Goal: Obtain resource: Download file/media

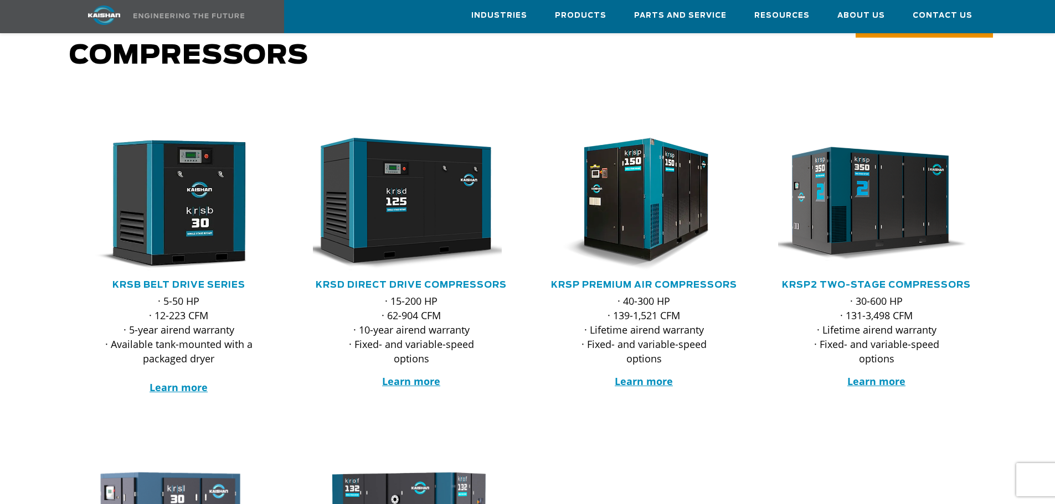
scroll to position [111, 0]
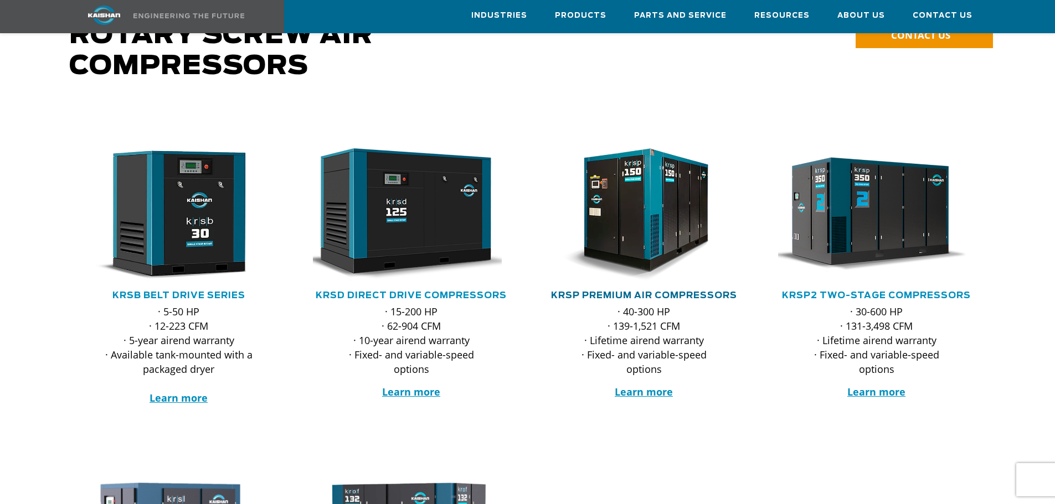
click at [614, 291] on link "KRSP Premium Air Compressors" at bounding box center [644, 295] width 186 height 9
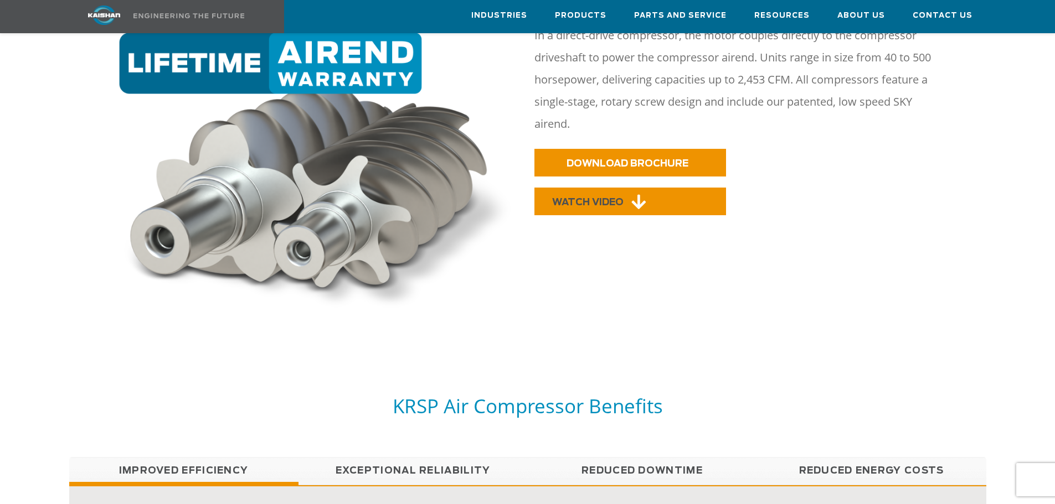
scroll to position [665, 0]
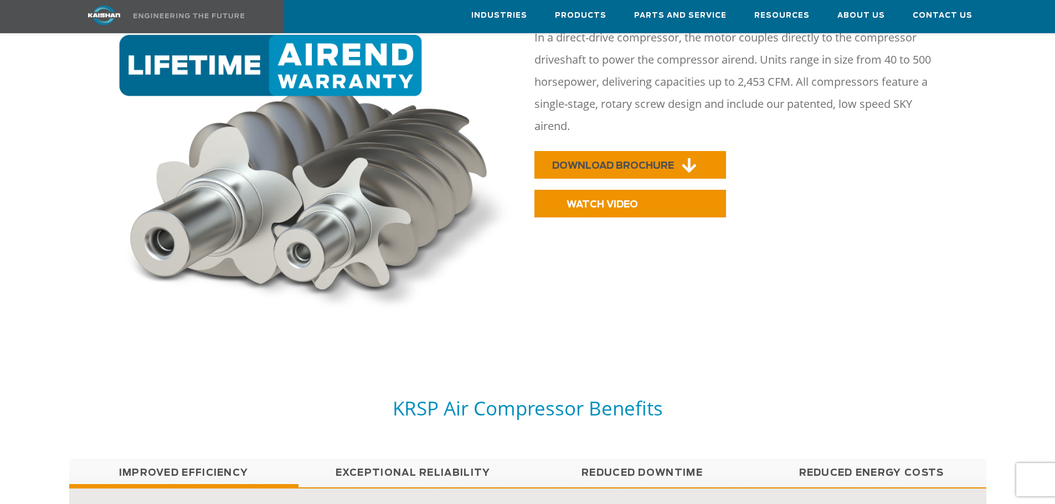
click at [673, 161] on span "DOWNLOAD BROCHURE" at bounding box center [613, 165] width 122 height 9
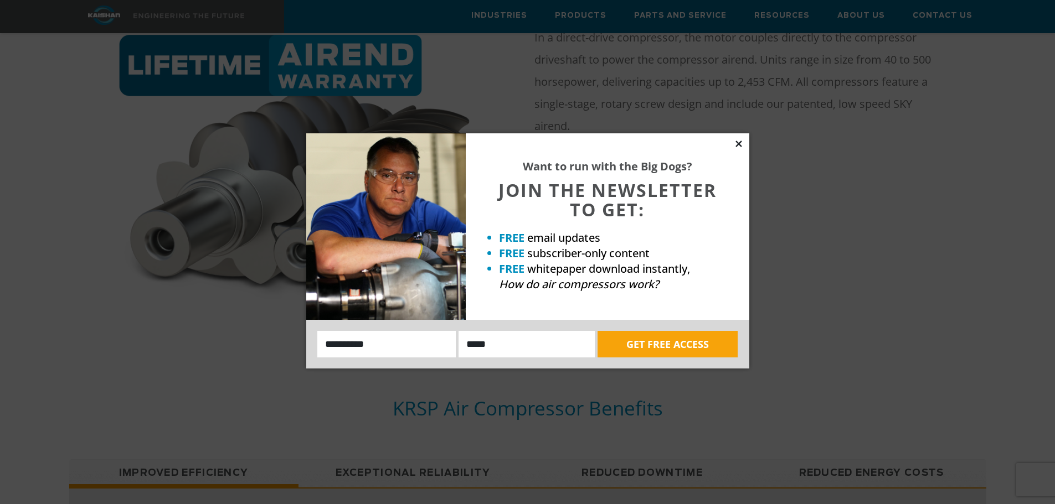
click at [736, 146] on icon at bounding box center [738, 144] width 6 height 6
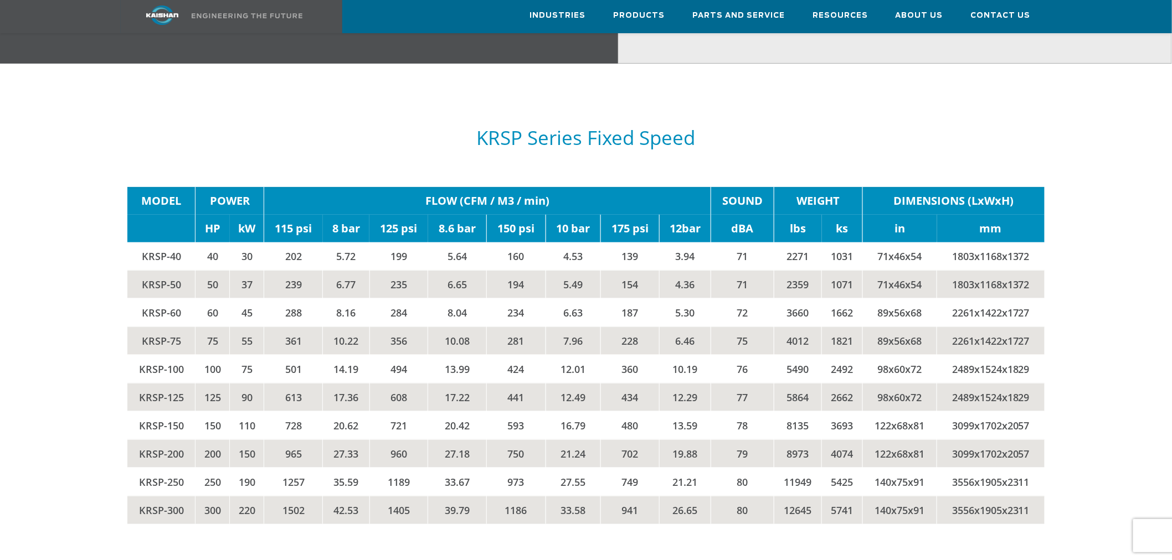
scroll to position [1944, 0]
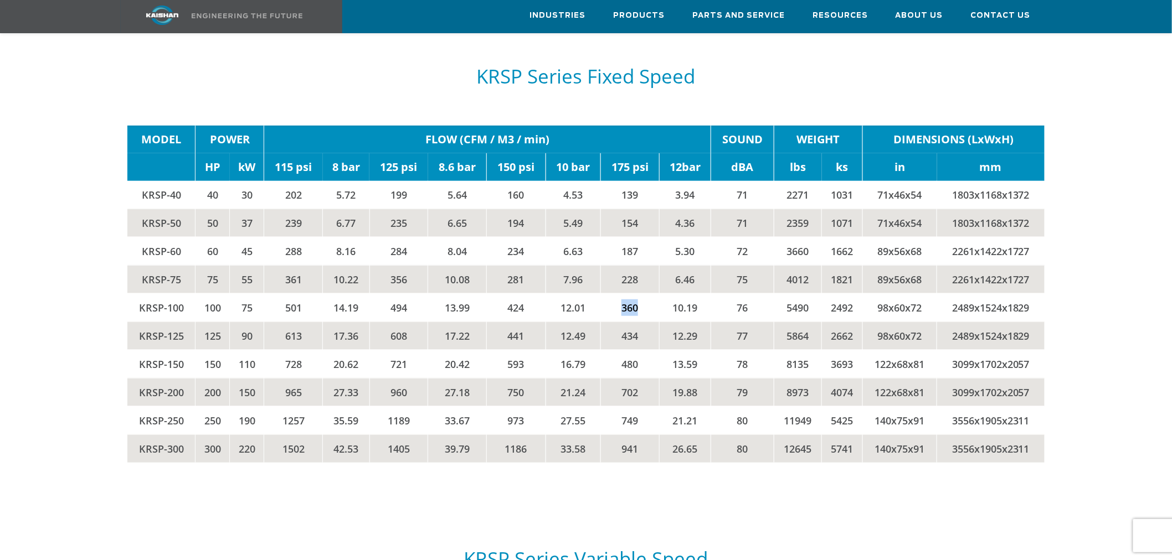
drag, startPoint x: 616, startPoint y: 287, endPoint x: 641, endPoint y: 301, distance: 28.5
click at [641, 301] on td "360" at bounding box center [629, 307] width 59 height 28
drag, startPoint x: 617, startPoint y: 427, endPoint x: 640, endPoint y: 433, distance: 23.9
click at [640, 435] on td "941" at bounding box center [629, 449] width 59 height 28
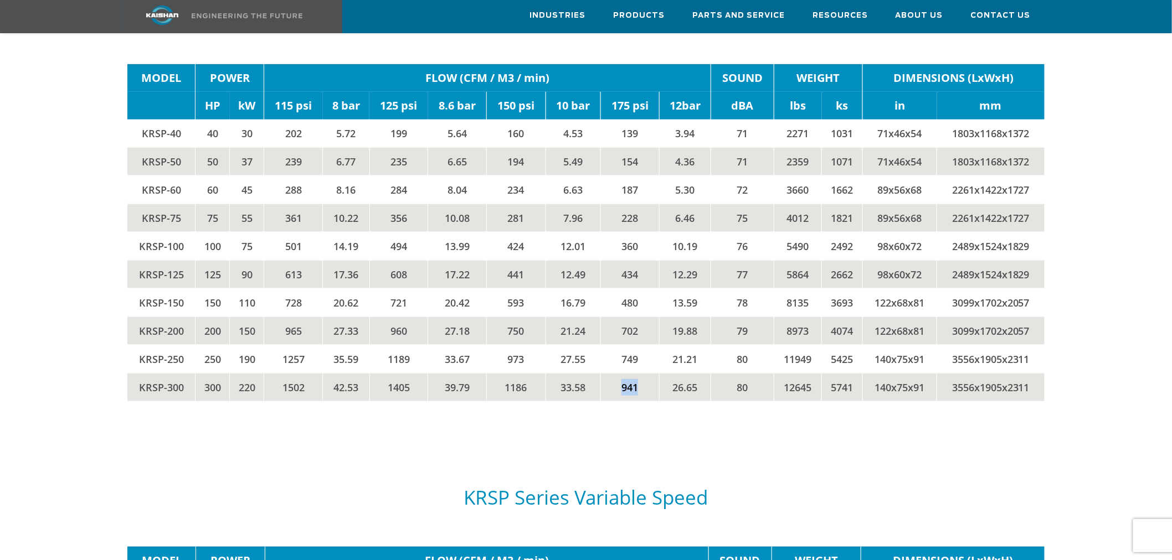
scroll to position [2252, 0]
